Goal: Information Seeking & Learning: Learn about a topic

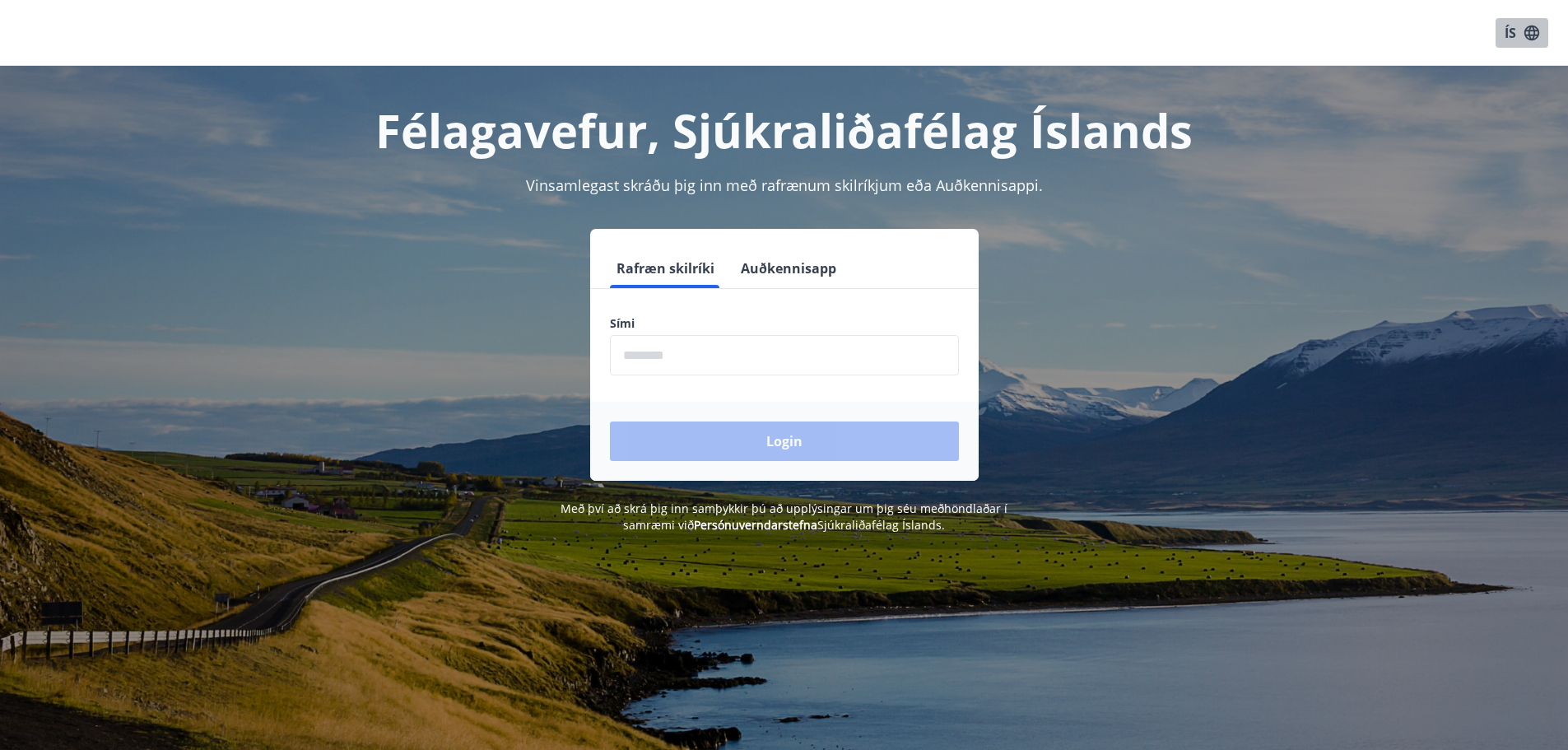
drag, startPoint x: 383, startPoint y: 302, endPoint x: 1527, endPoint y: 32, distance: 1175.4
click at [1527, 32] on icon "button" at bounding box center [1532, 33] width 18 height 18
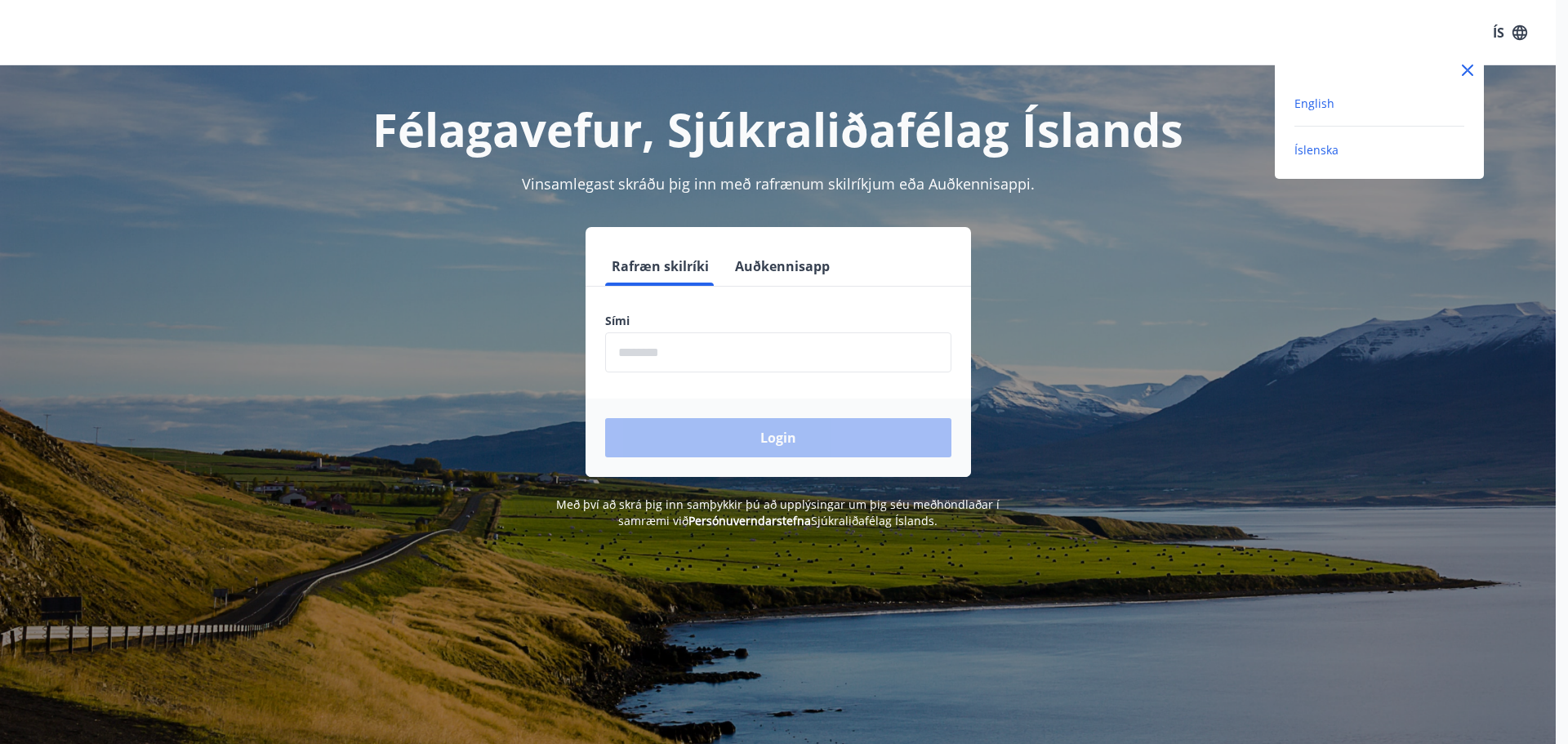
click at [1327, 100] on span "English" at bounding box center [1315, 103] width 40 height 16
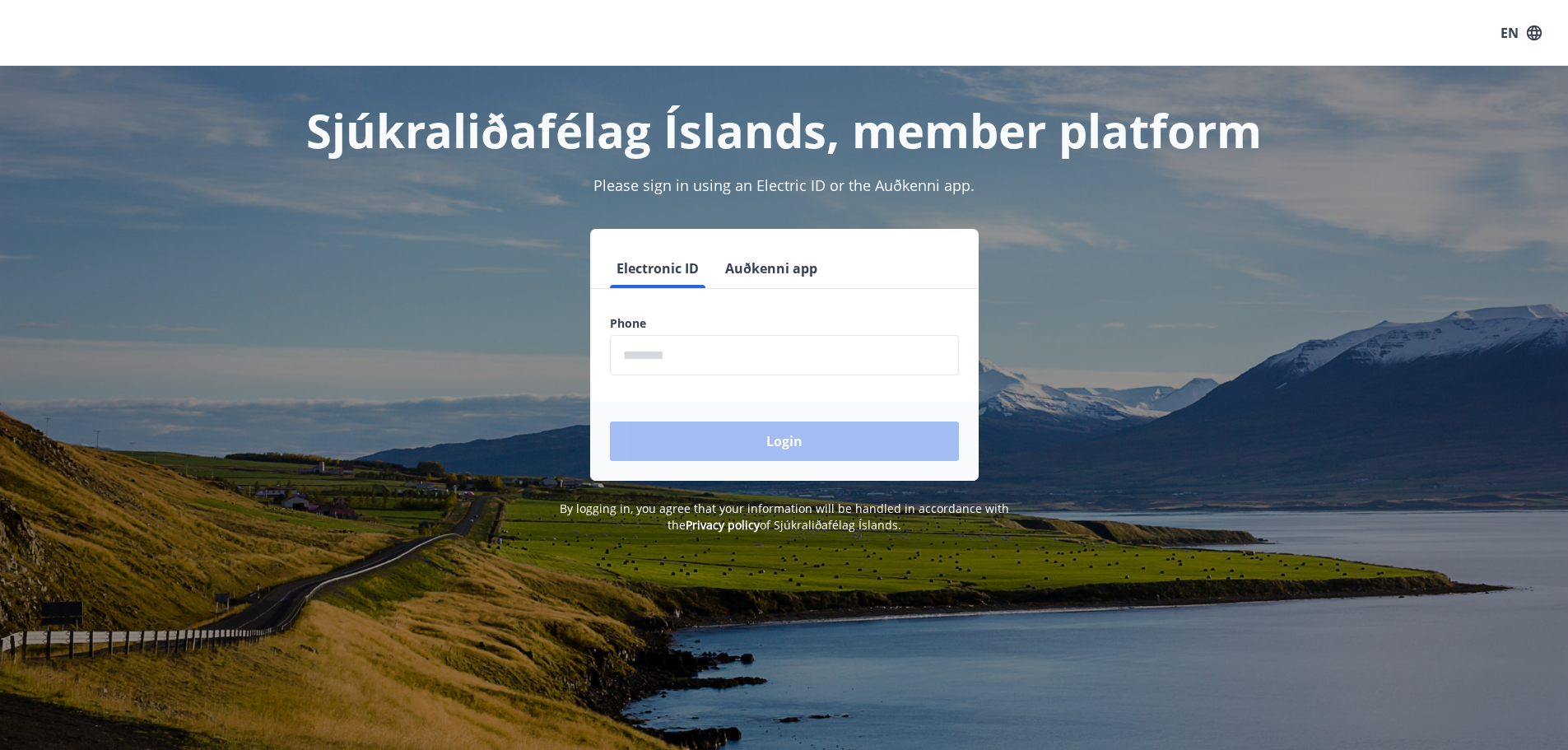
click at [726, 347] on input "phone" at bounding box center [784, 355] width 349 height 40
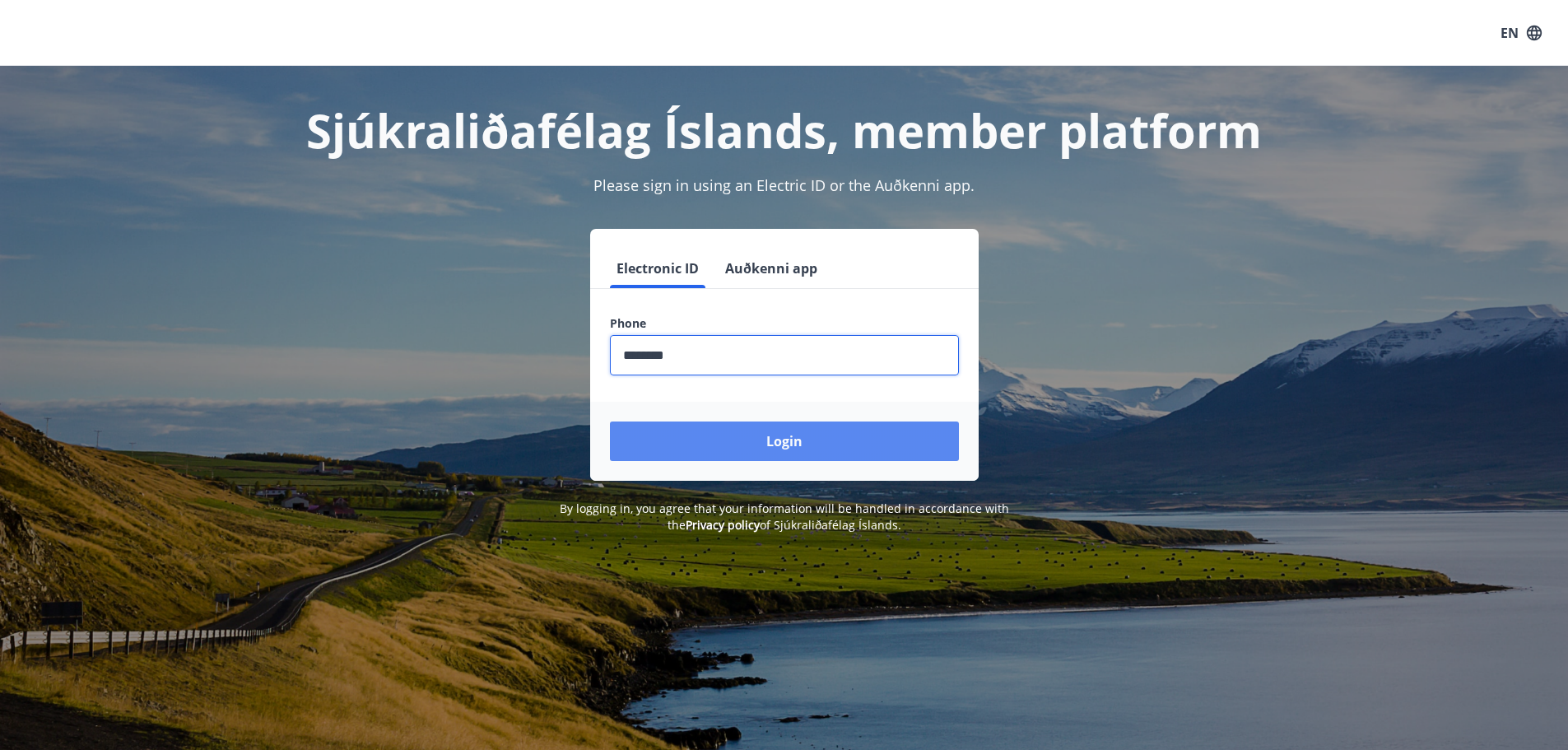
type input "********"
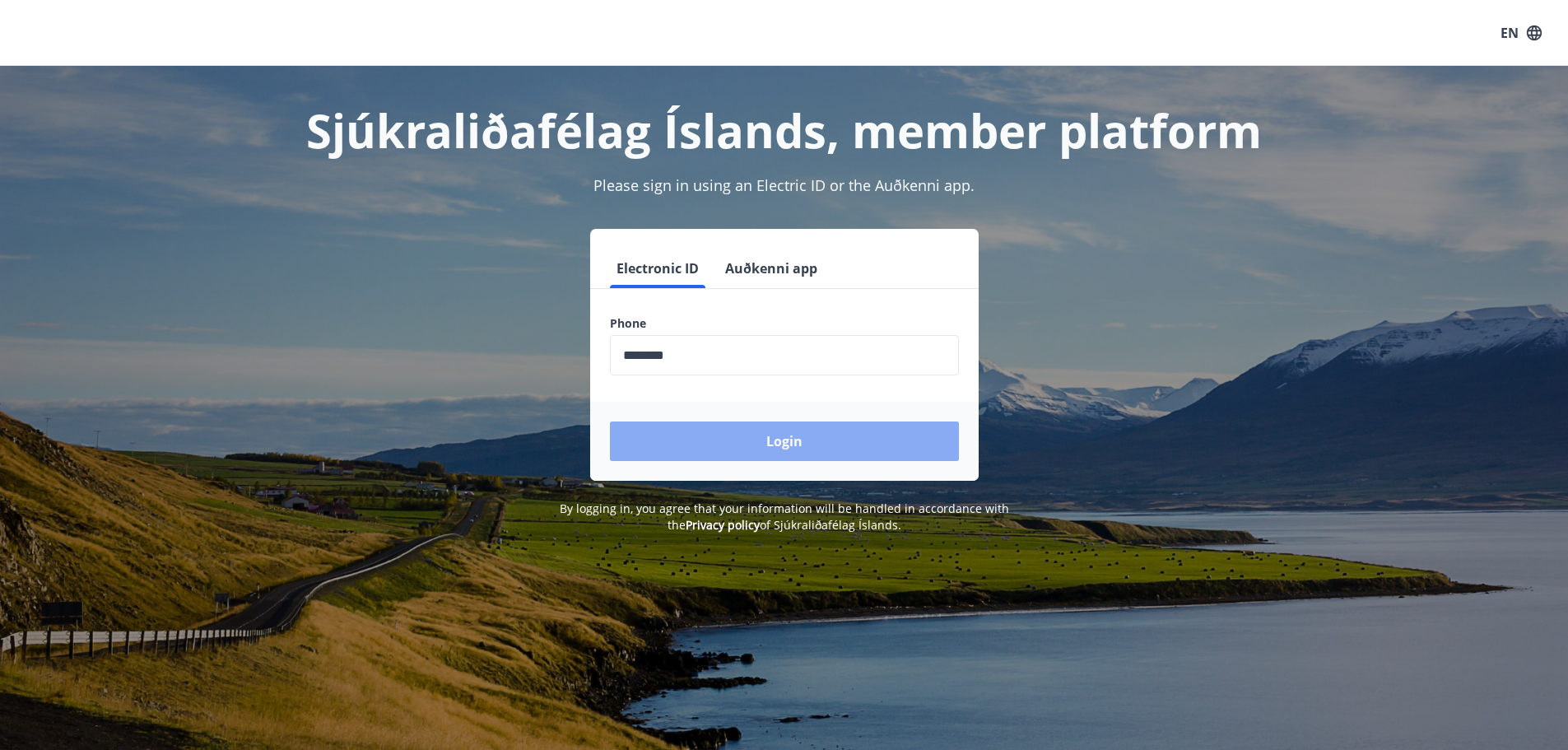
click at [779, 433] on button "Login" at bounding box center [784, 441] width 349 height 40
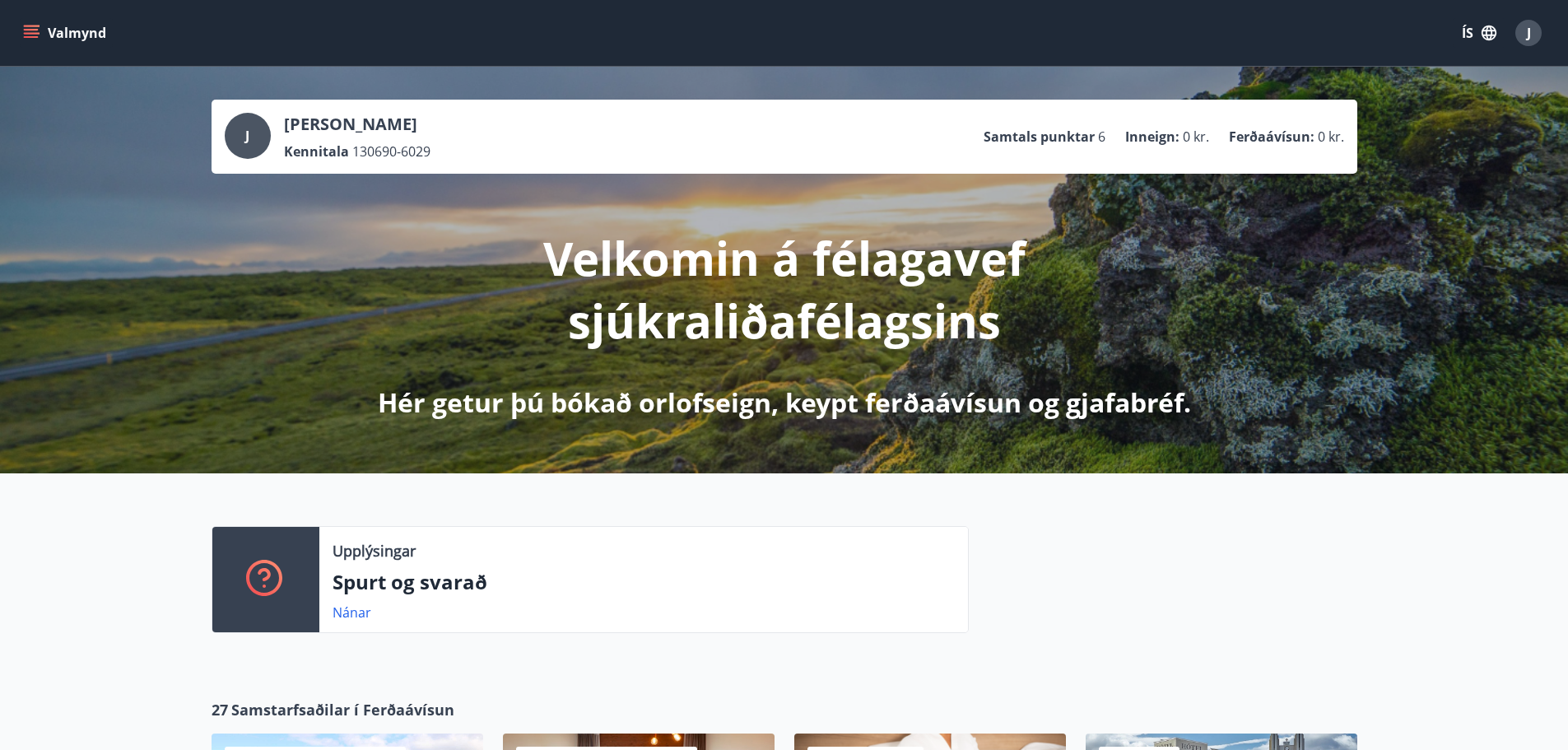
click at [1491, 32] on icon "button" at bounding box center [1489, 33] width 18 height 18
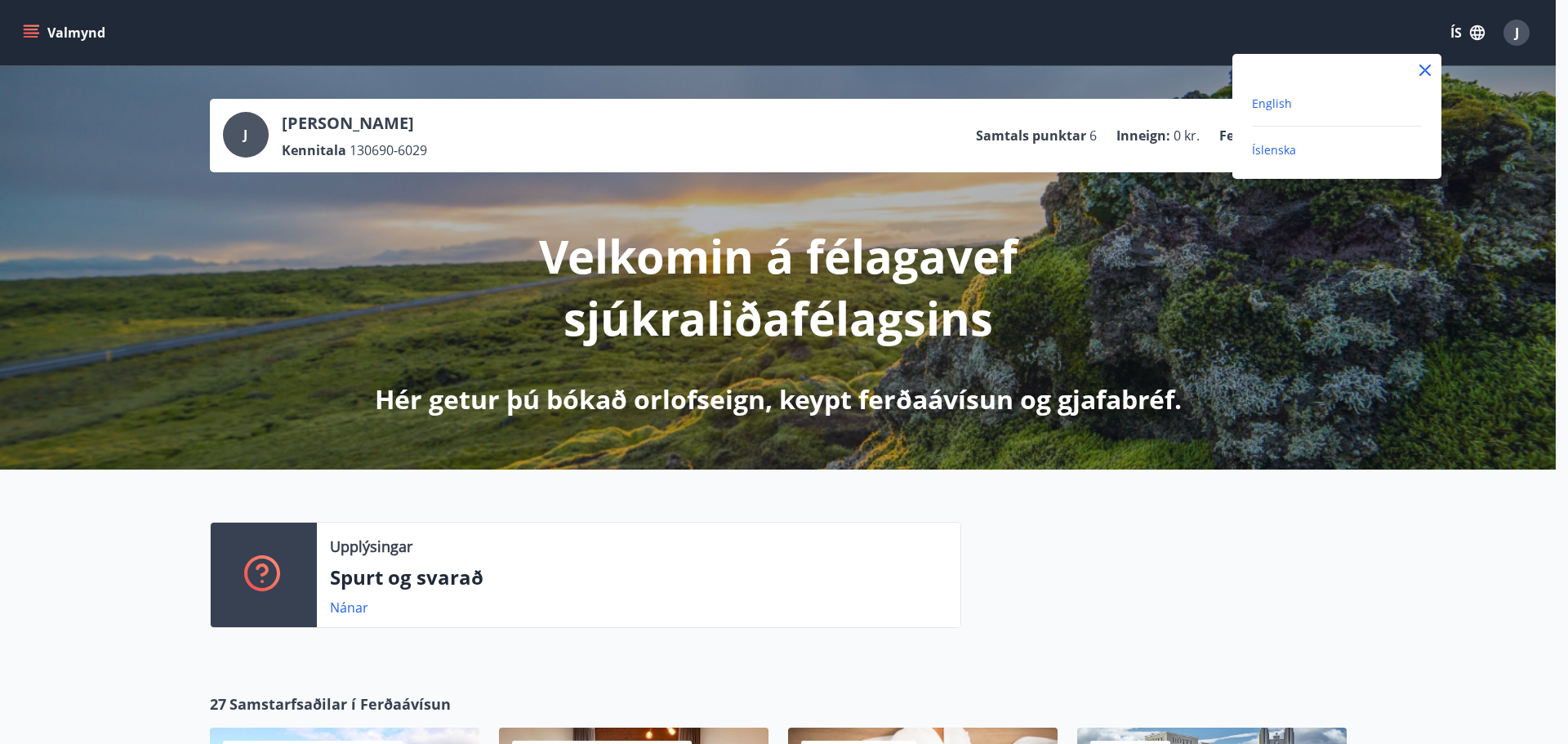
click at [1285, 100] on span "English" at bounding box center [1272, 103] width 40 height 16
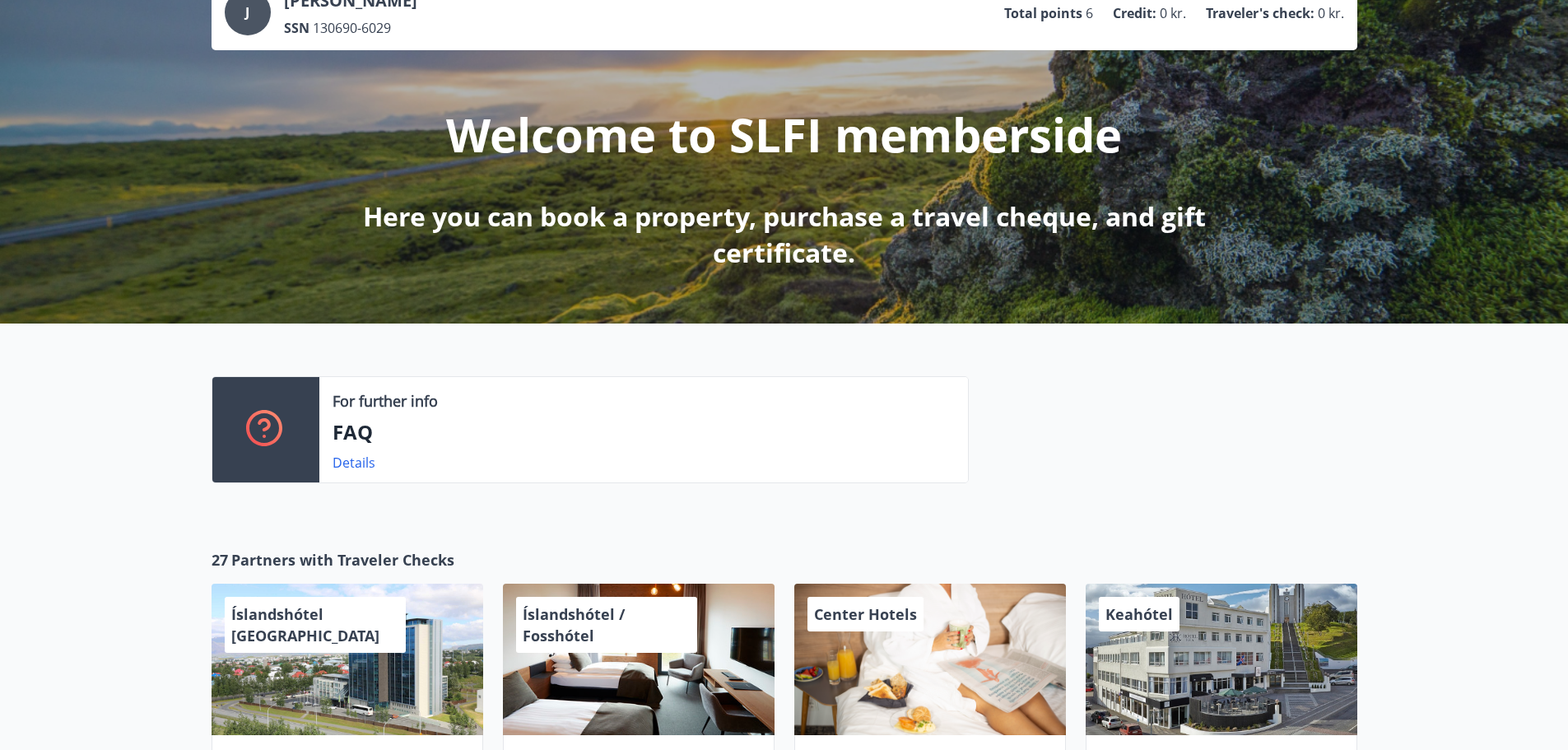
scroll to position [247, 0]
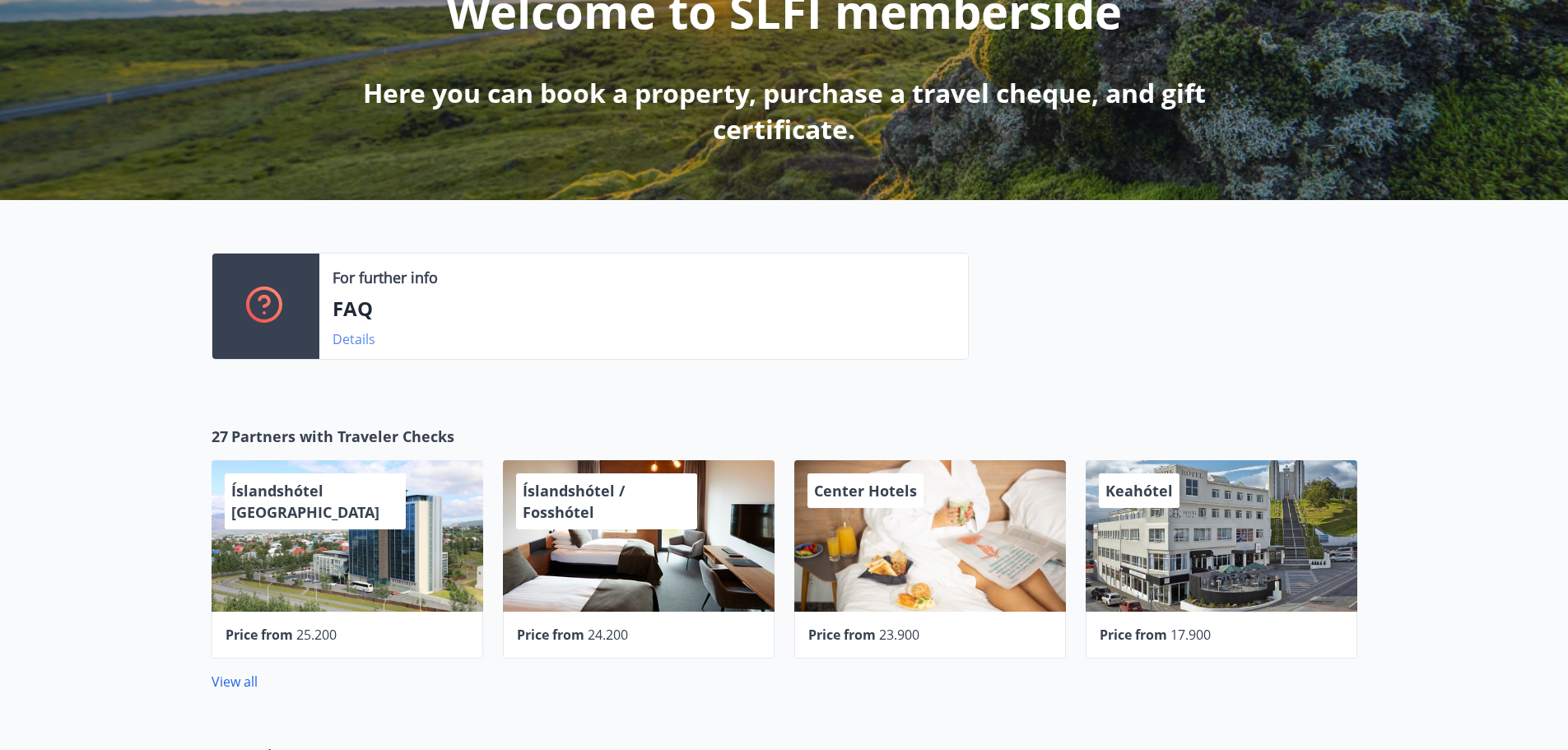
click at [355, 338] on link "Details" at bounding box center [353, 340] width 43 height 18
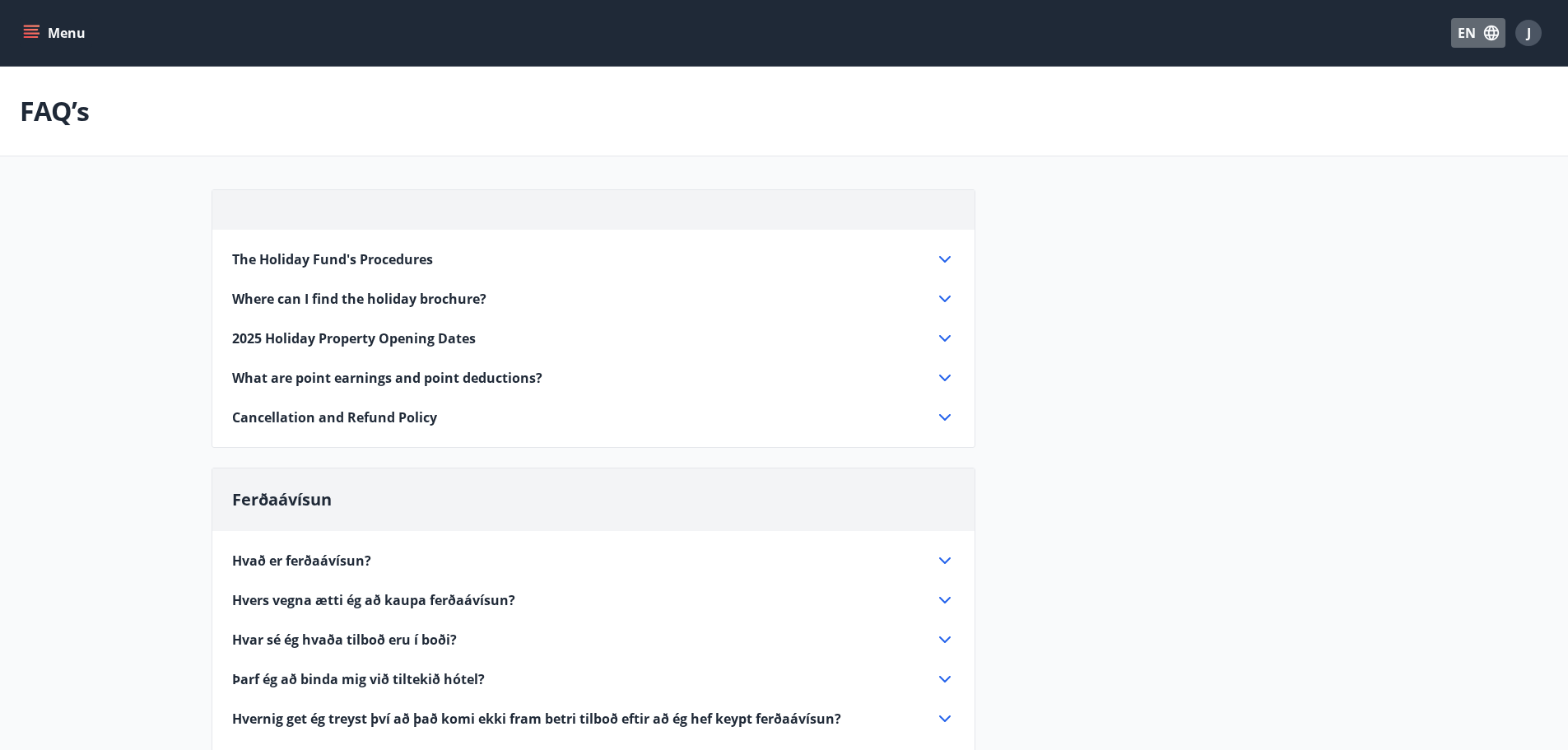
click at [1470, 26] on button "EN" at bounding box center [1478, 33] width 54 height 29
click at [1265, 109] on span "English" at bounding box center [1280, 104] width 40 height 16
click at [69, 35] on button "Menu" at bounding box center [55, 33] width 73 height 29
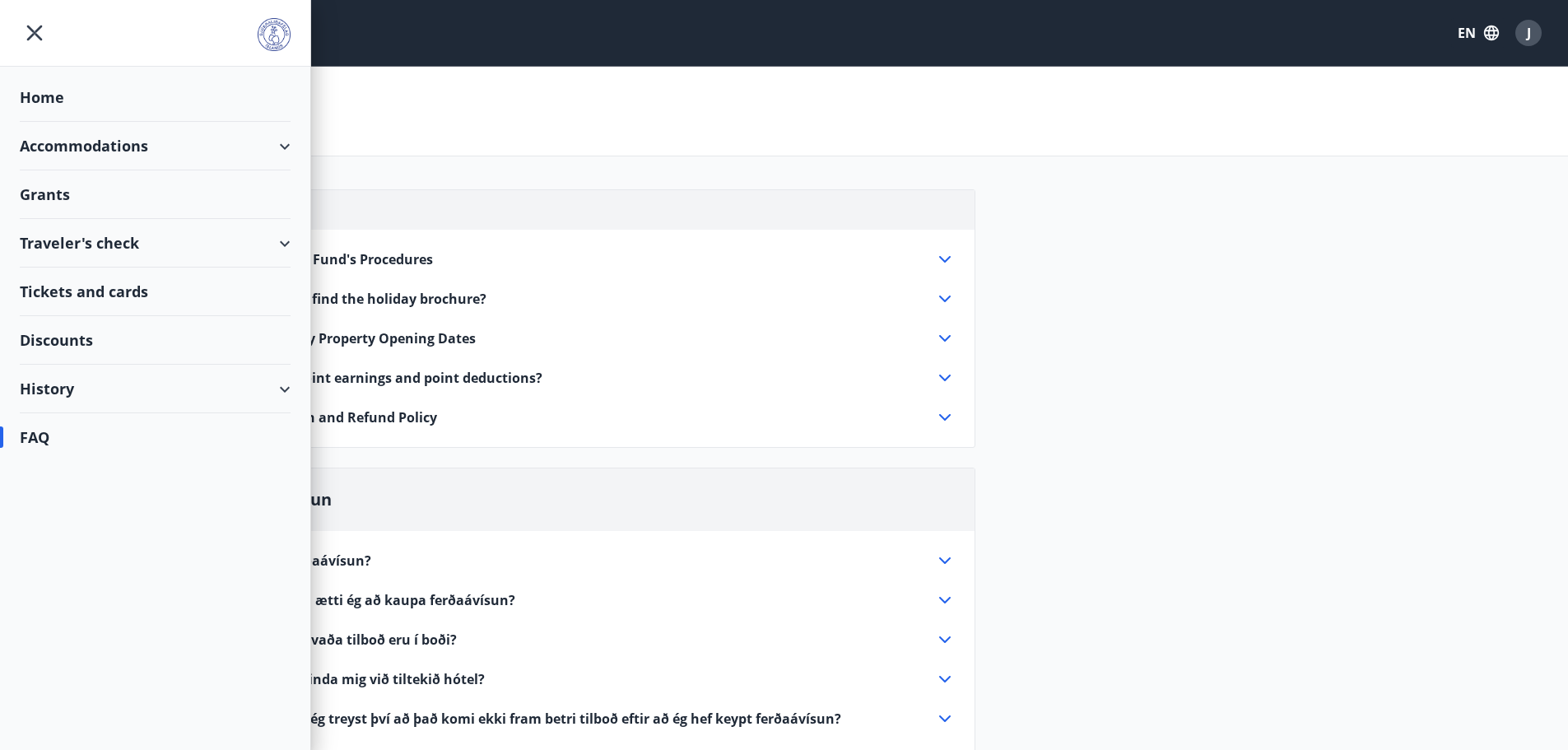
click at [136, 347] on div "Discounts" at bounding box center [155, 340] width 271 height 49
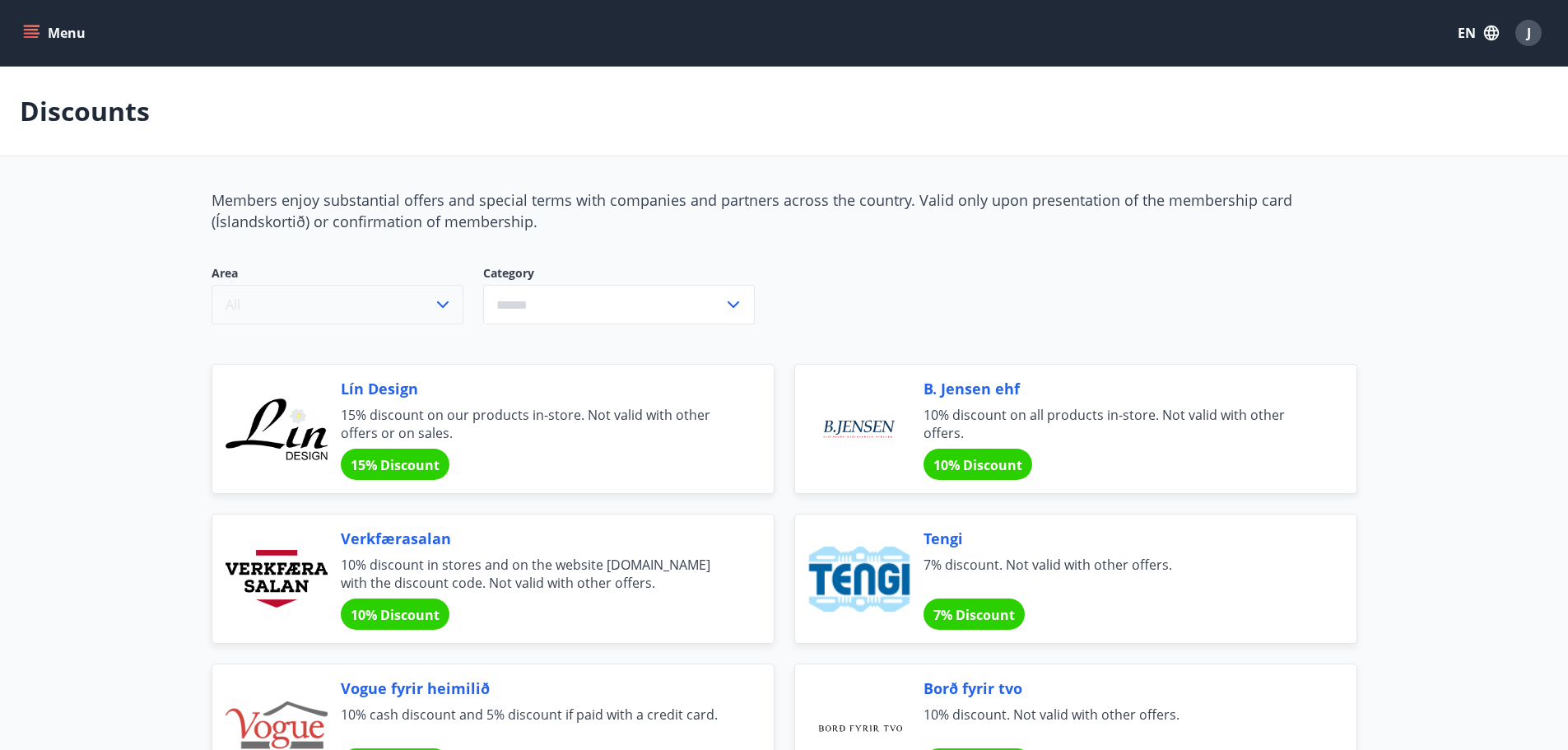
click at [424, 309] on button "All" at bounding box center [338, 304] width 252 height 40
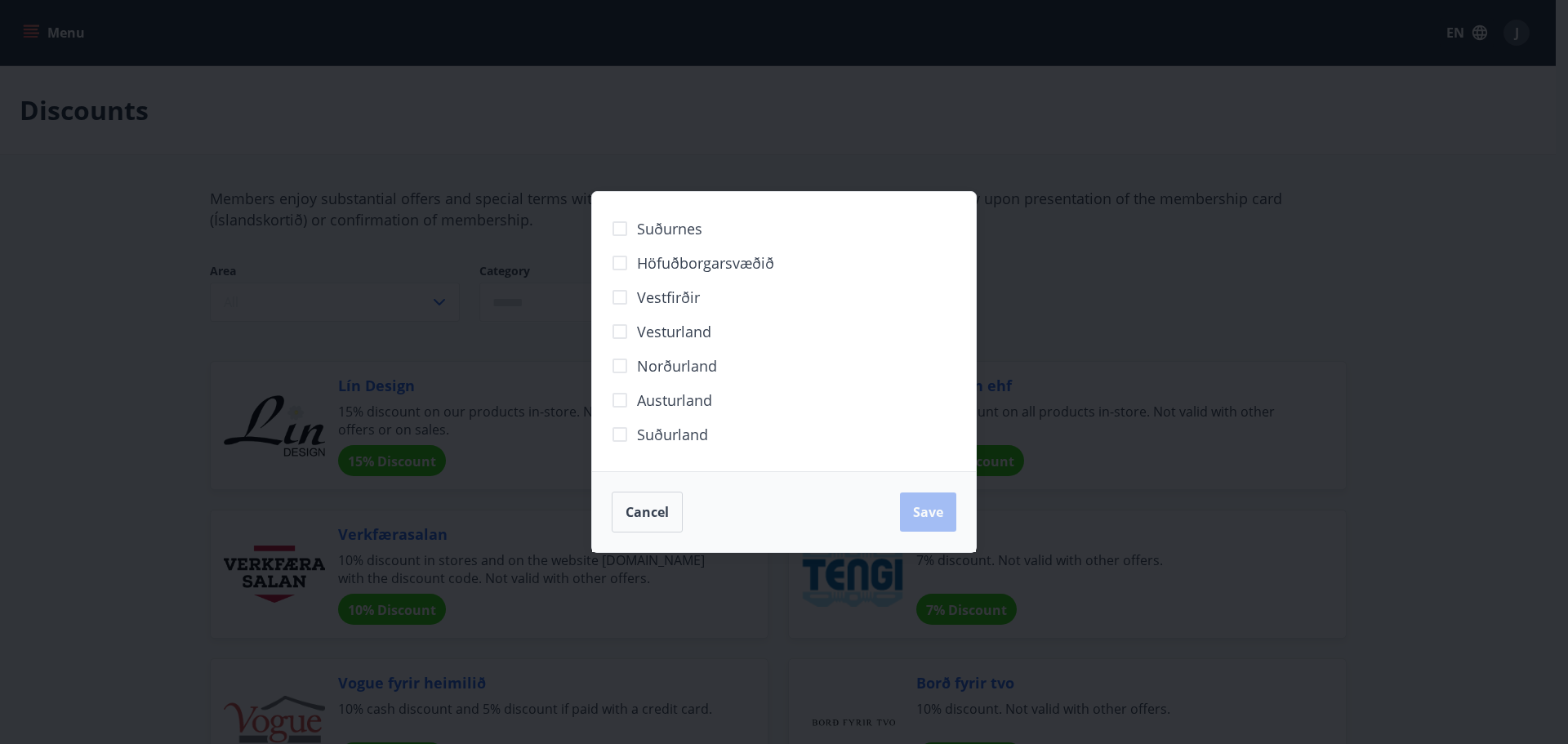
click at [492, 323] on div "Suðurnes Höfuðborgarsvæðið [GEOGRAPHIC_DATA] [GEOGRAPHIC_DATA] Norðurland [GEOG…" at bounding box center [784, 372] width 1568 height 744
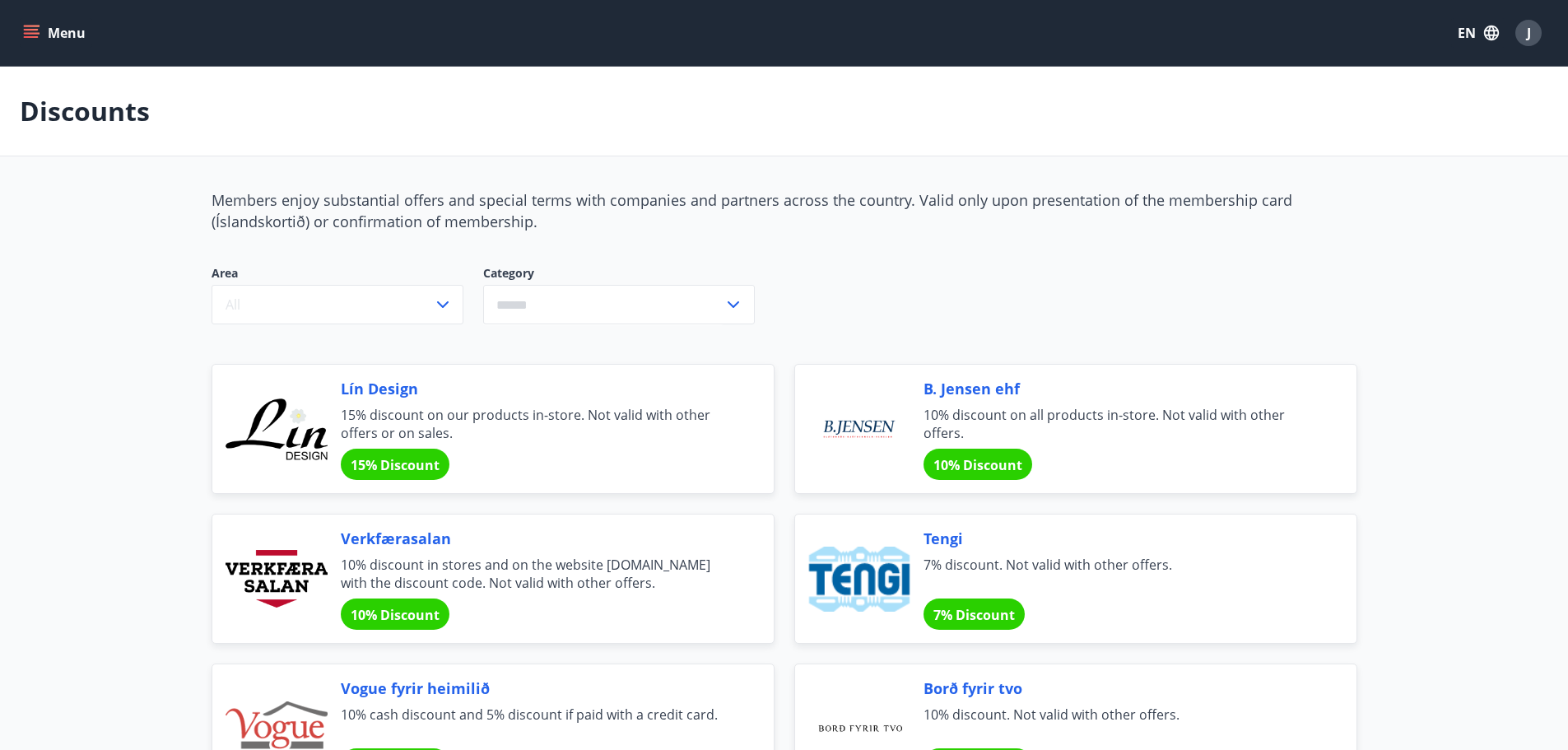
click at [591, 308] on input "text" at bounding box center [603, 305] width 240 height 40
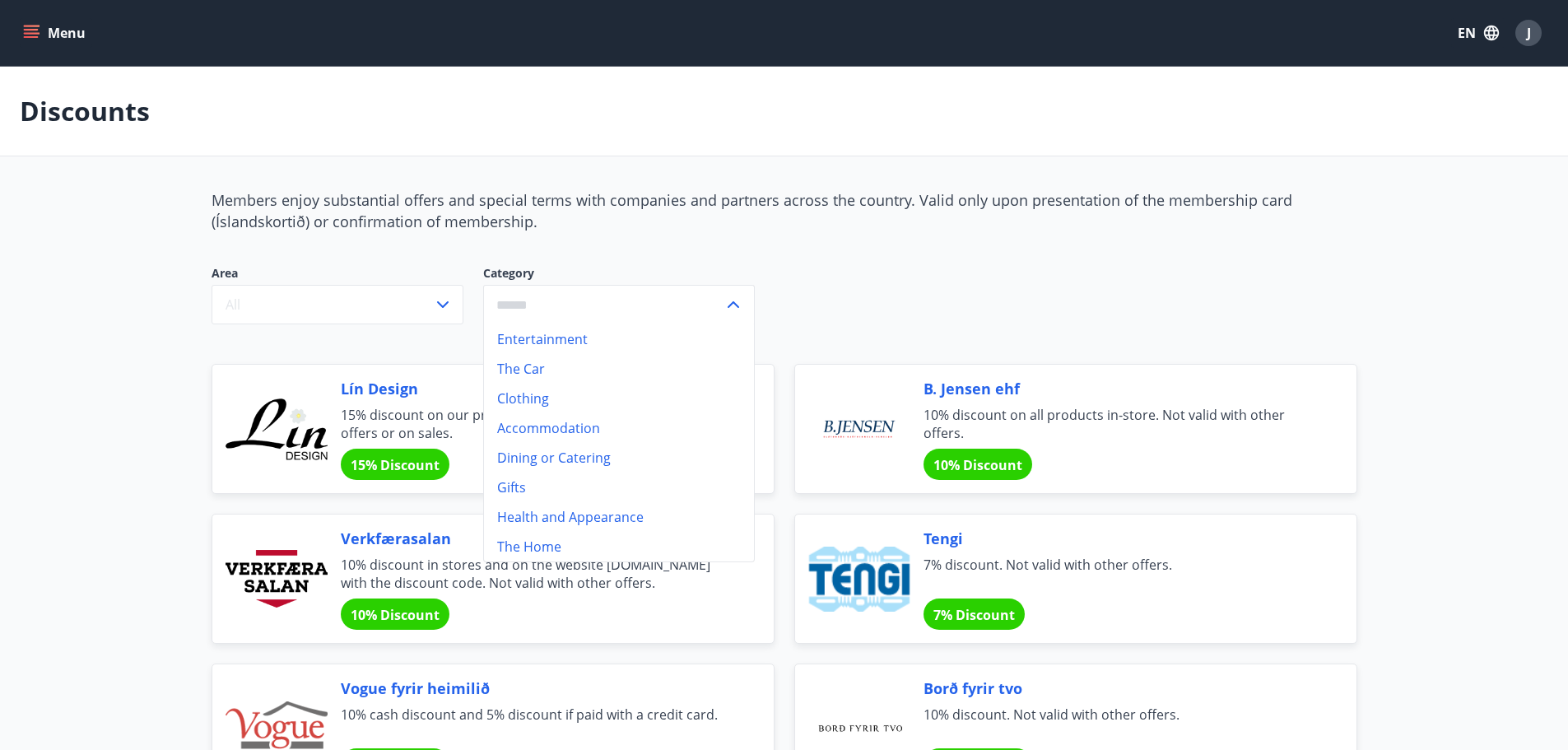
click at [563, 515] on li "Health and Appearance" at bounding box center [618, 517] width 270 height 29
type input "**********"
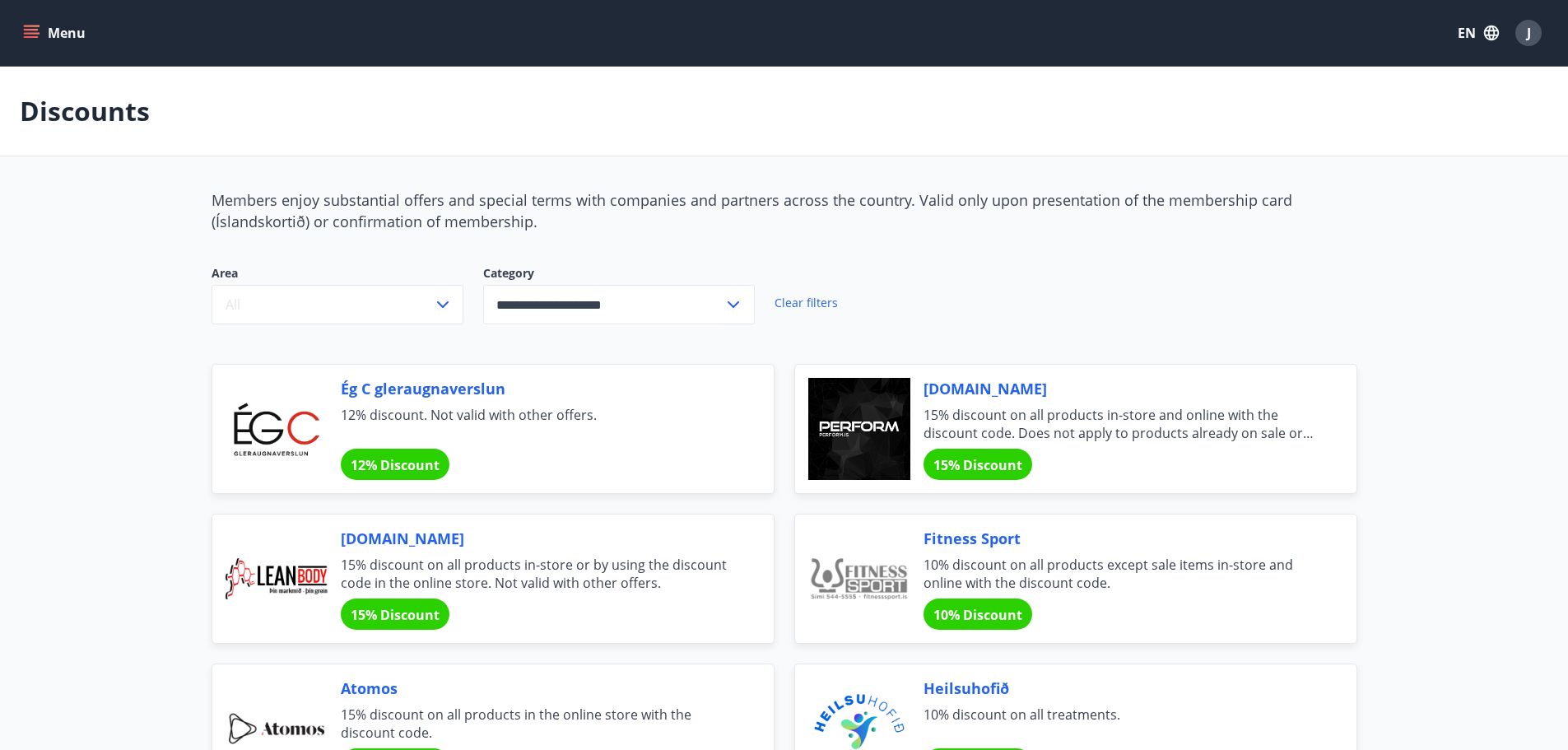
click at [75, 32] on button "Menu" at bounding box center [55, 33] width 73 height 29
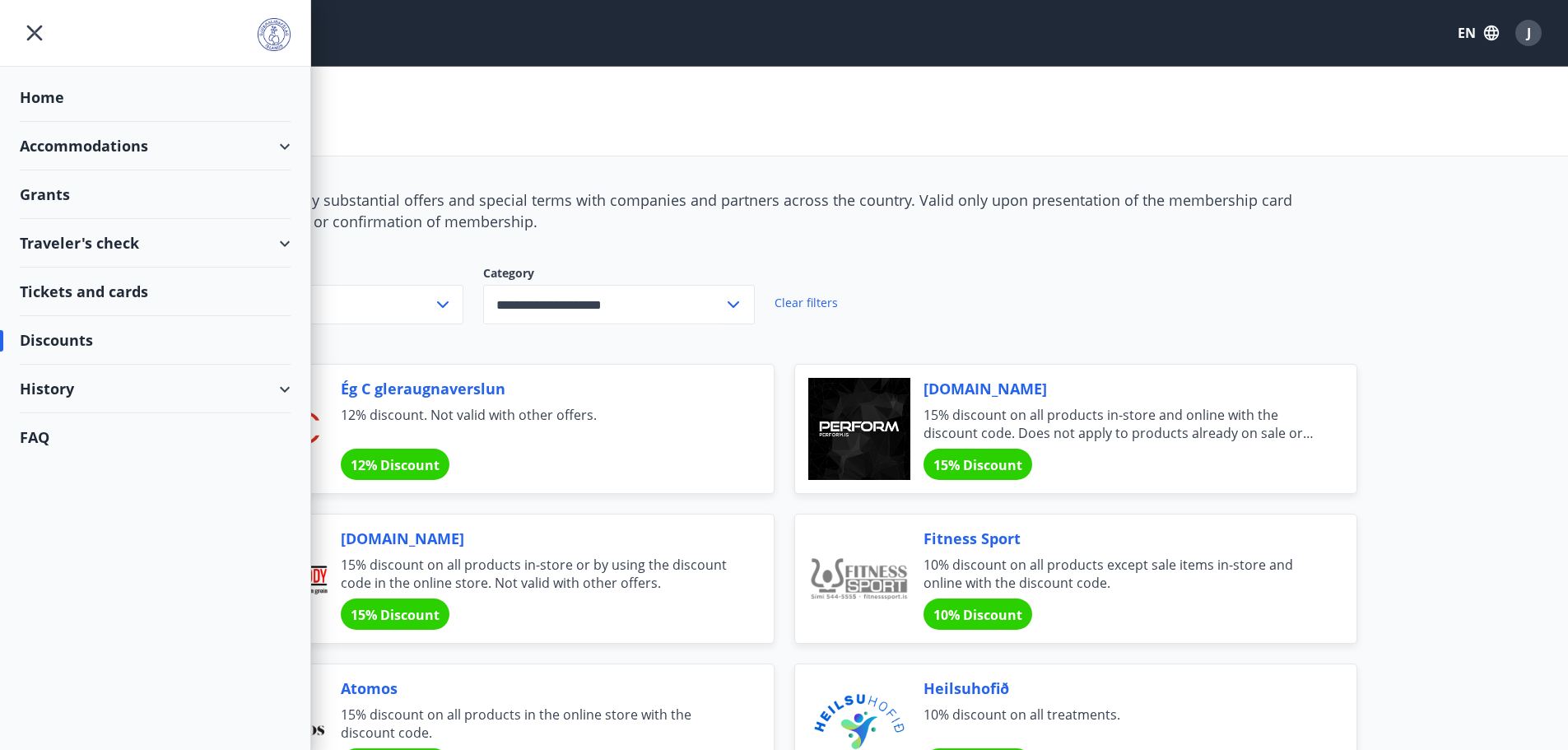
click at [76, 142] on div "Accommodations" at bounding box center [155, 145] width 271 height 49
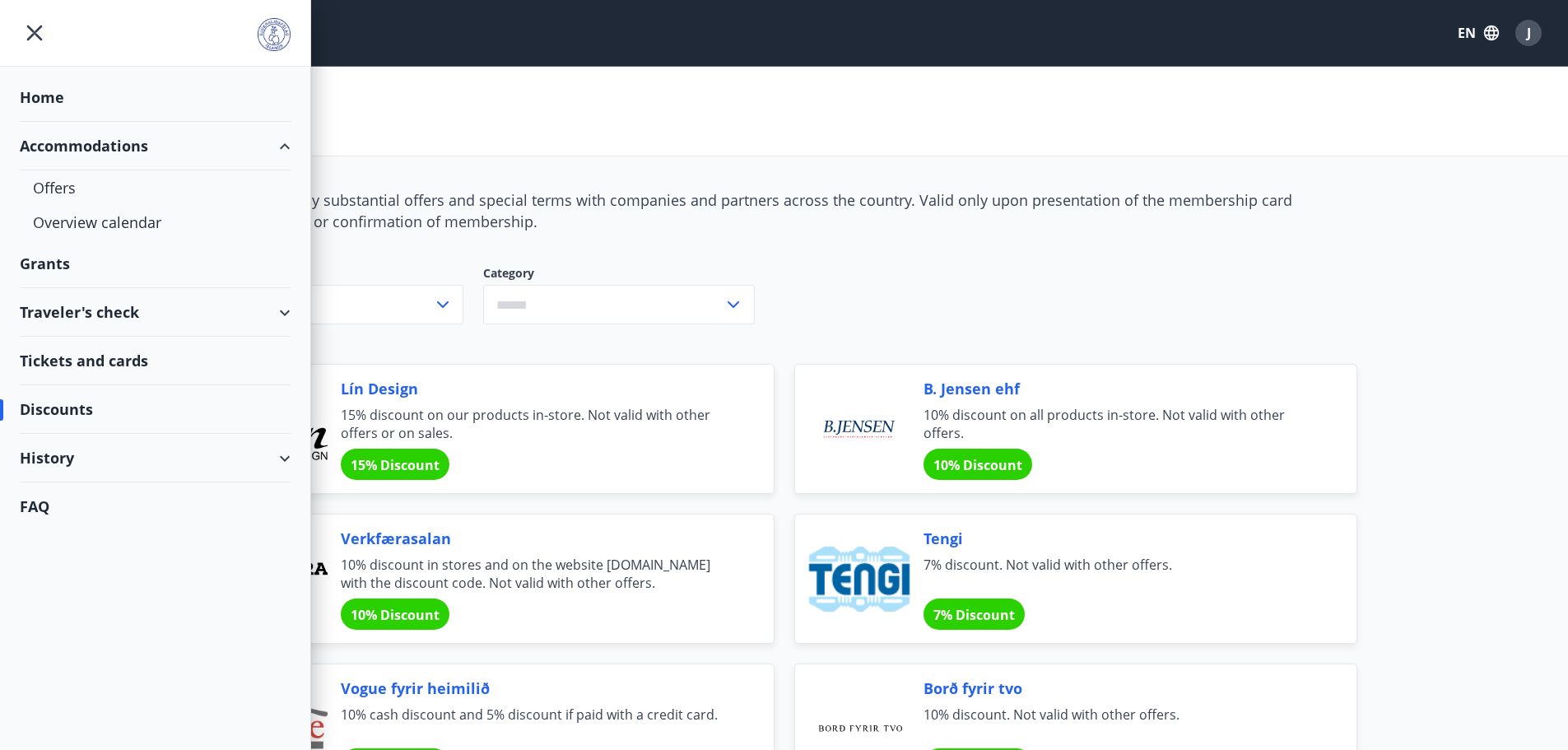
click at [284, 144] on div "Accommodations" at bounding box center [155, 145] width 271 height 49
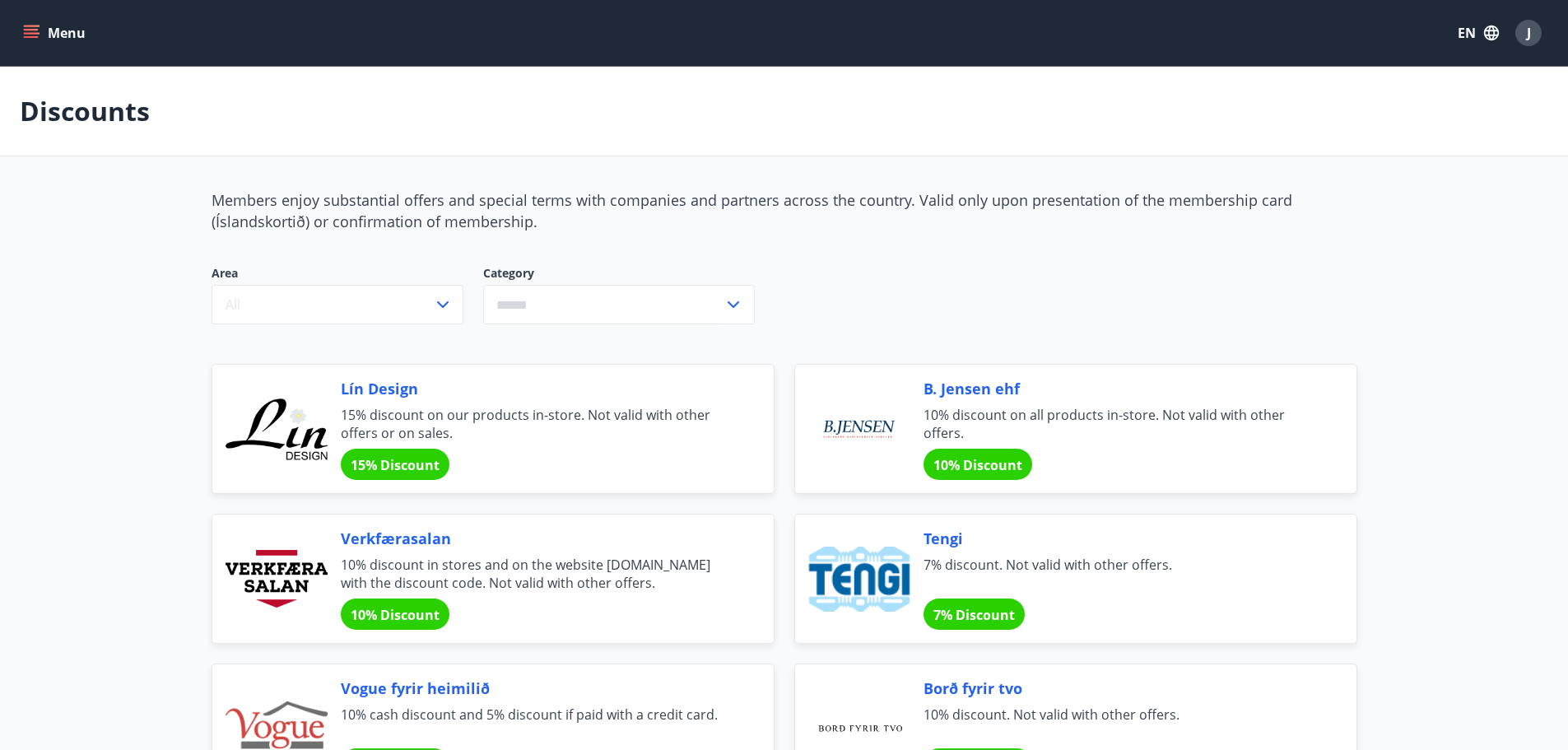
click at [67, 26] on button "Menu" at bounding box center [55, 33] width 73 height 29
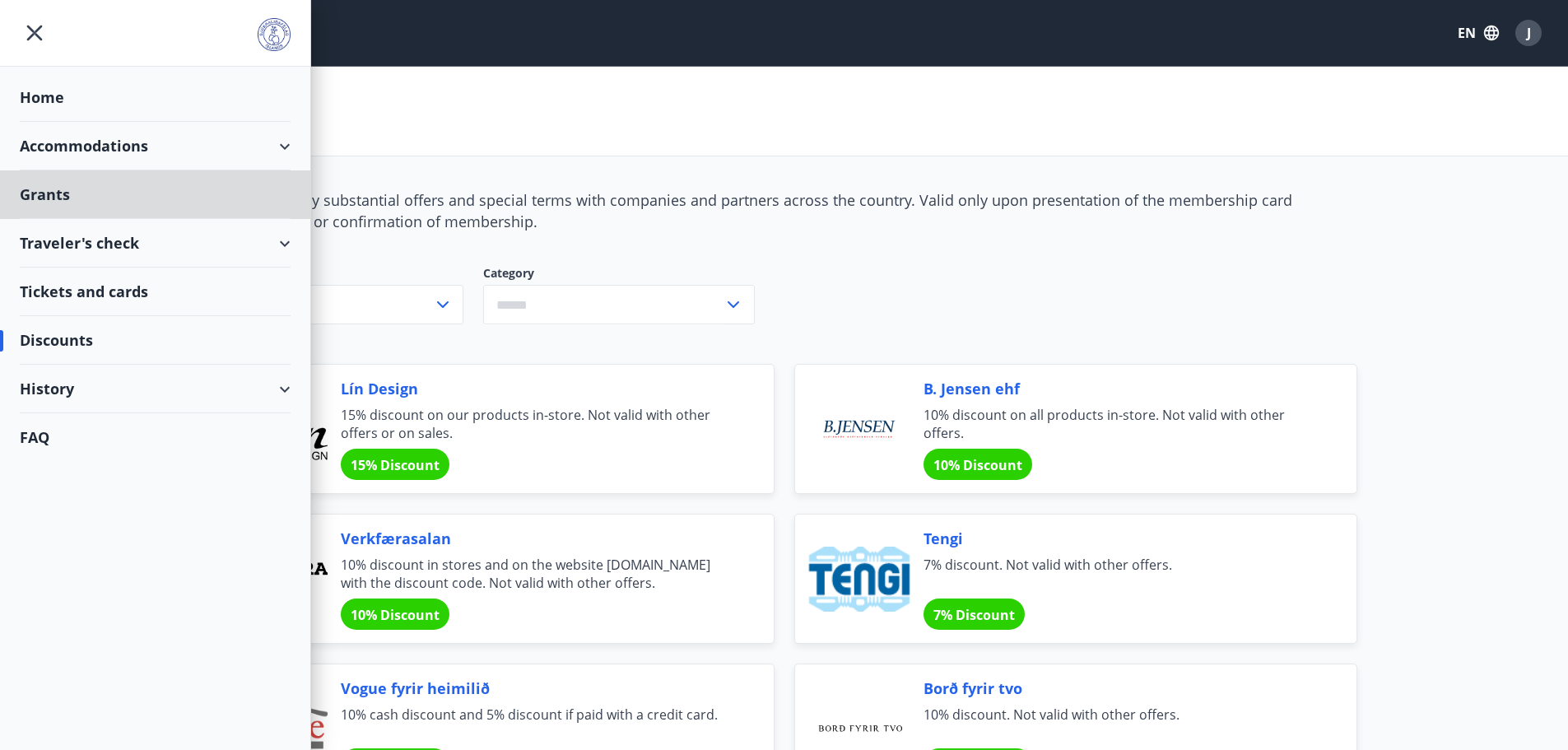
click at [27, 93] on div "Home" at bounding box center [155, 98] width 271 height 49
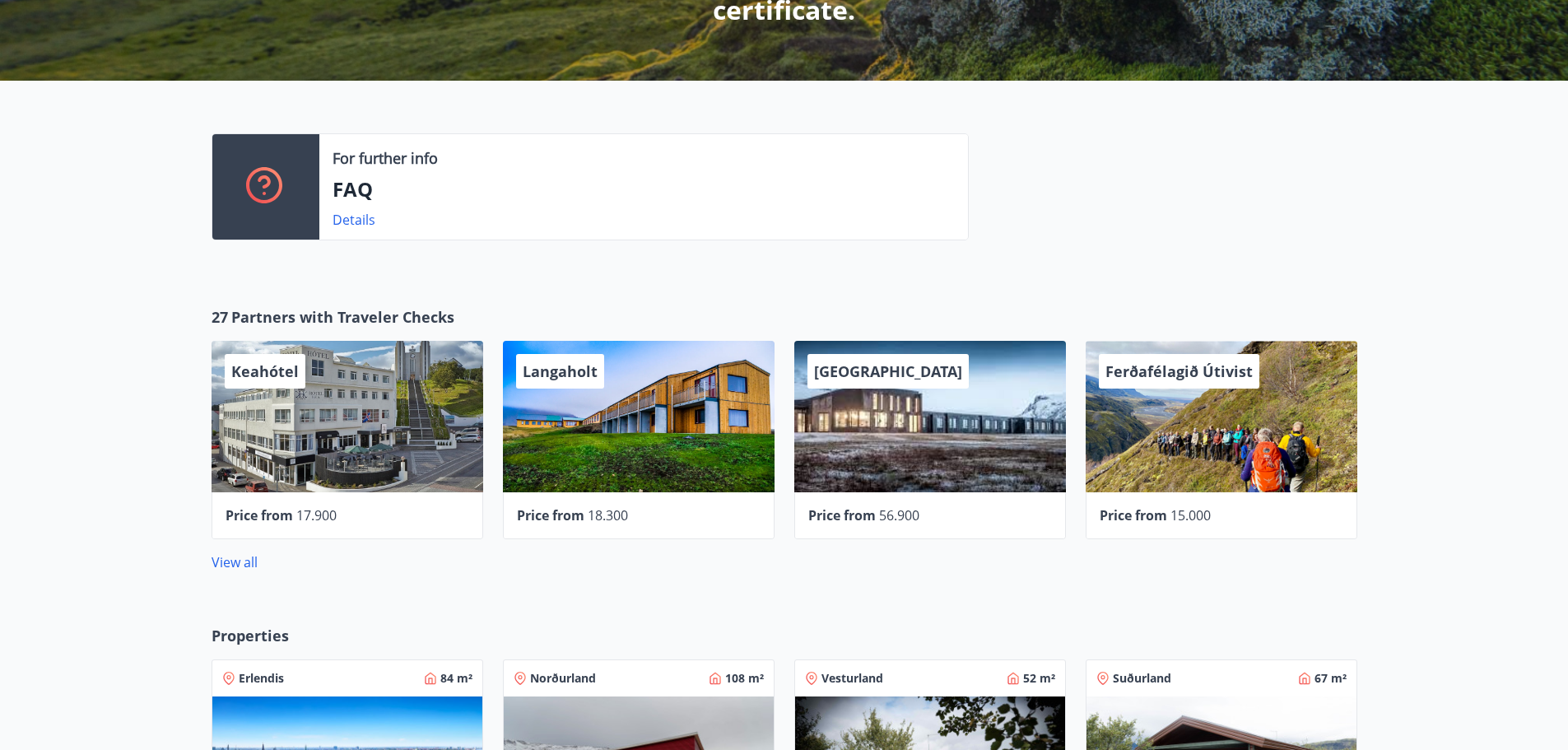
scroll to position [329, 0]
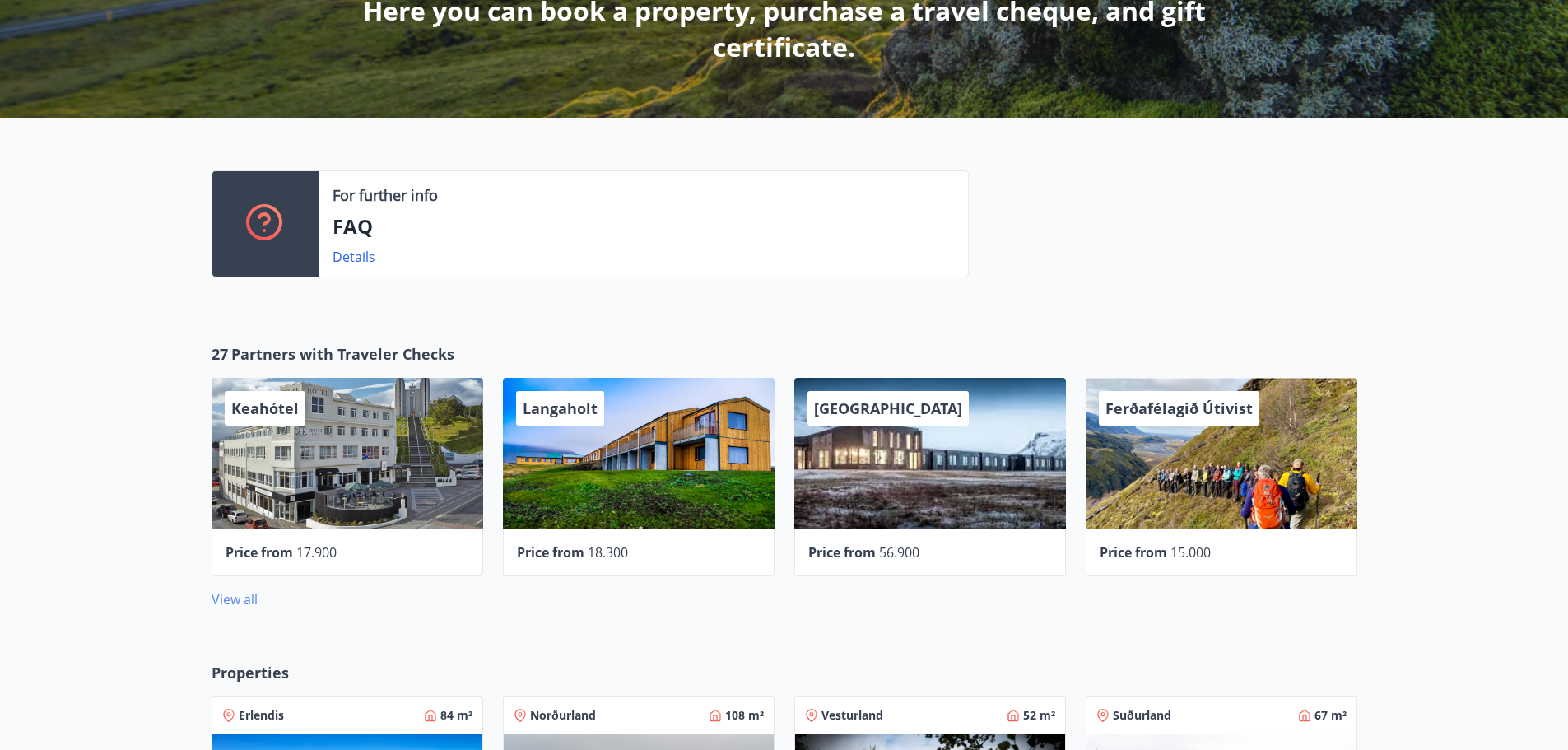
click at [245, 601] on link "View all" at bounding box center [235, 599] width 46 height 18
